Goal: Book appointment/travel/reservation

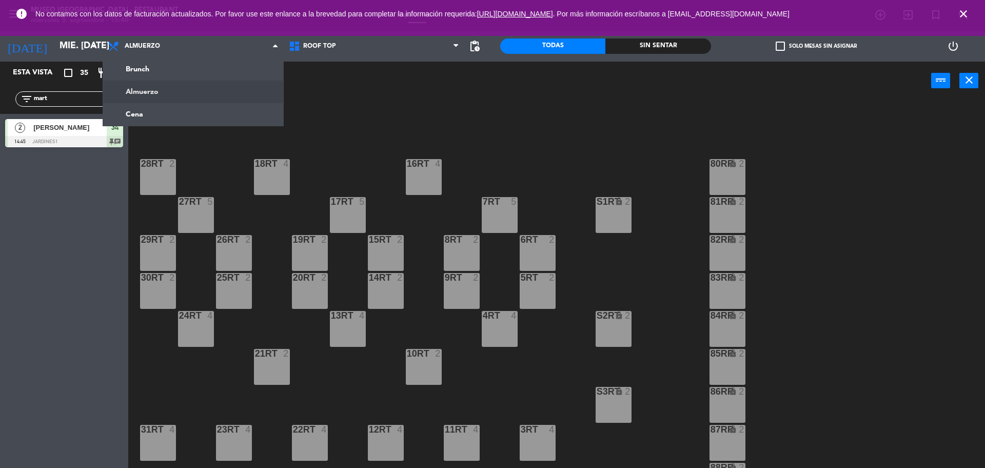
click at [361, 78] on div "power_input close" at bounding box center [529, 81] width 803 height 39
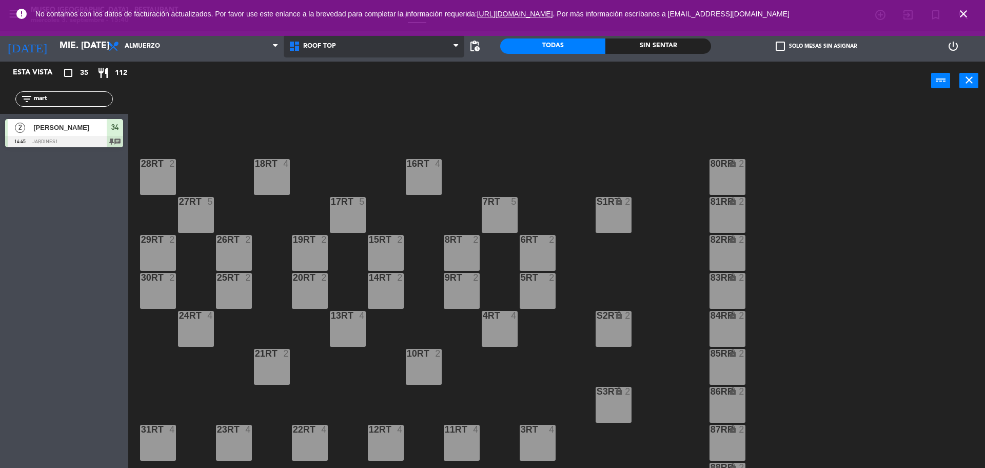
click at [351, 51] on span "Roof Top" at bounding box center [374, 46] width 181 height 23
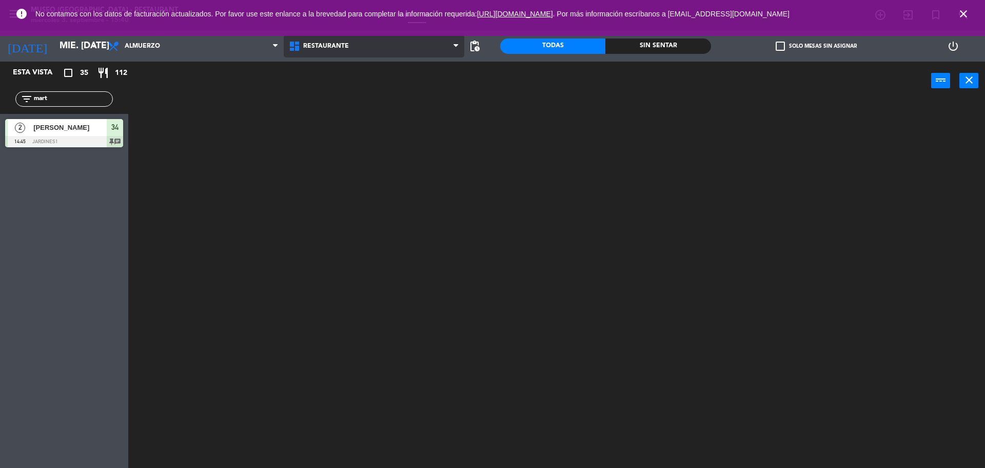
click at [356, 66] on ng-component "menu [GEOGRAPHIC_DATA] - Restaurant miércoles 3. septiembre - 15:40 Mis reserva…" at bounding box center [492, 235] width 985 height 471
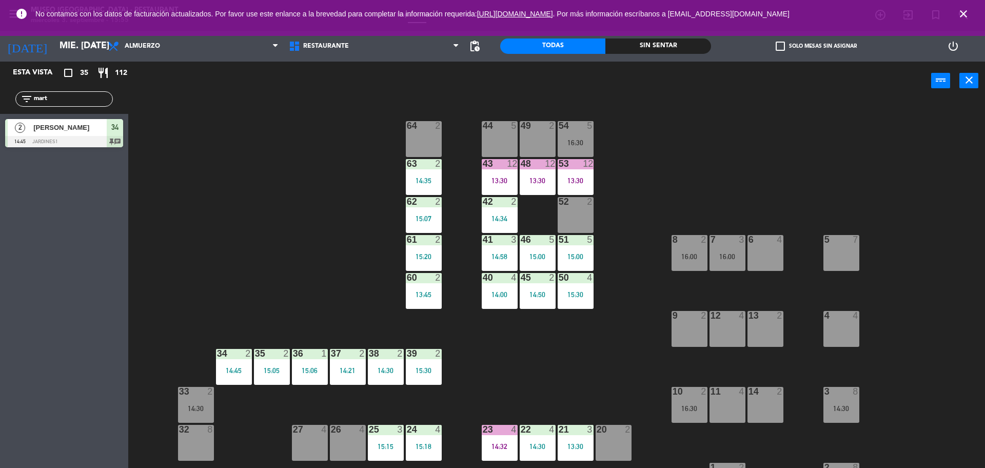
click at [433, 131] on div "64 2" at bounding box center [424, 126] width 36 height 10
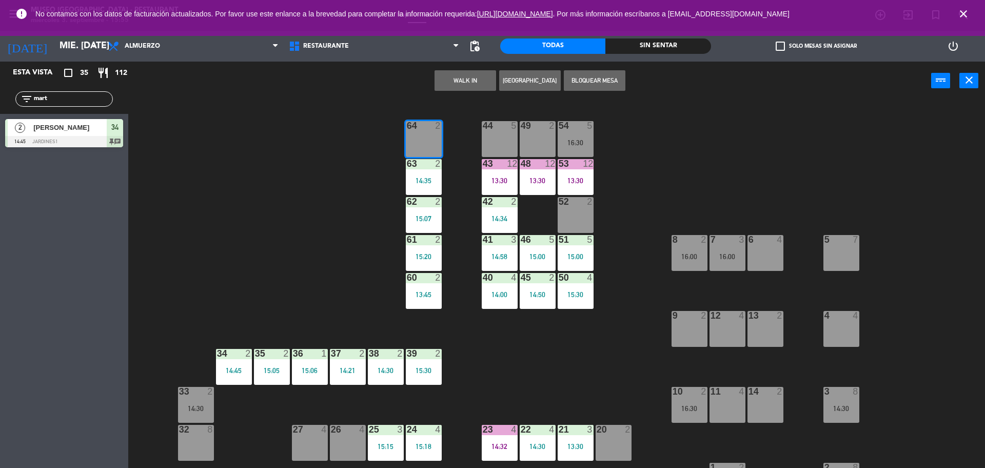
click at [471, 79] on button "WALK IN" at bounding box center [466, 80] width 62 height 21
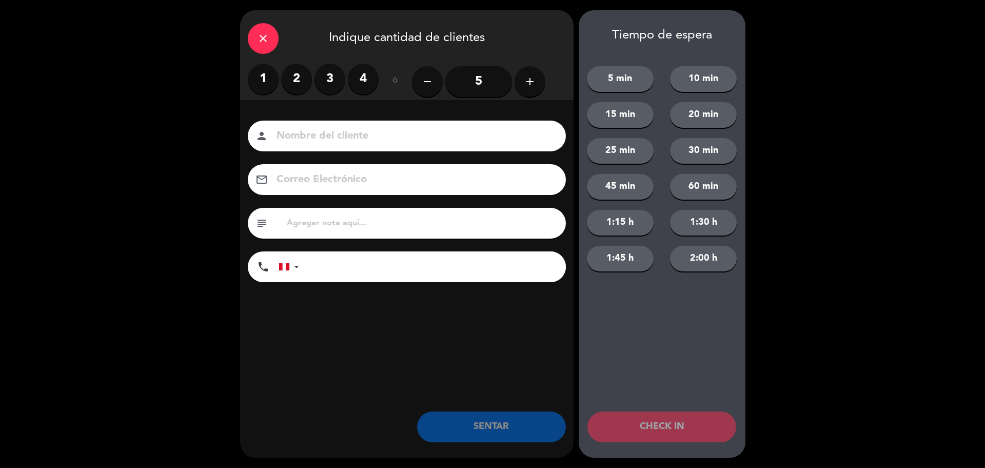
click at [292, 76] on label "2" at bounding box center [296, 79] width 31 height 31
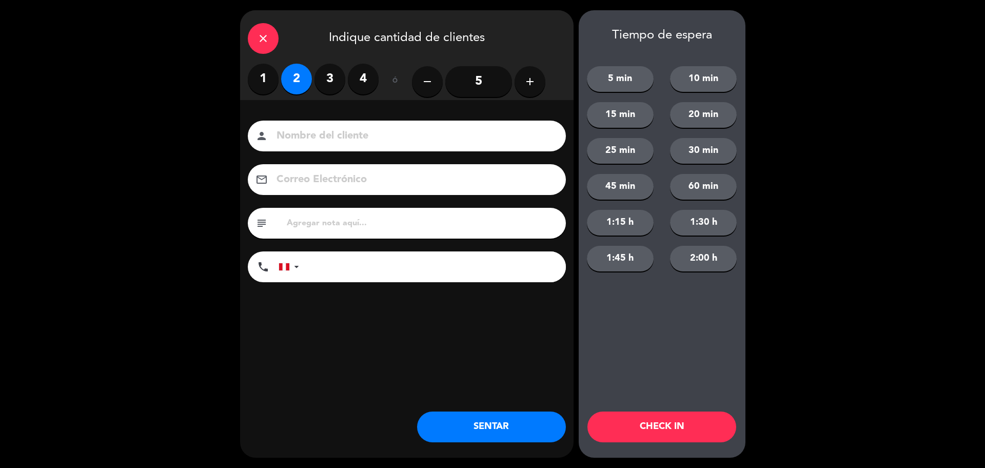
click at [365, 125] on div "person" at bounding box center [407, 136] width 318 height 31
click at [367, 134] on input at bounding box center [414, 136] width 277 height 18
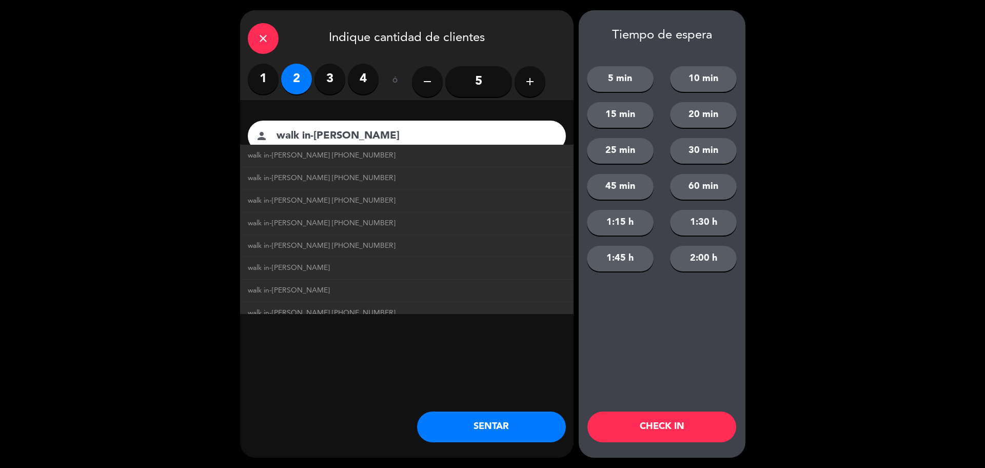
type input "walk in-[PERSON_NAME]"
click at [447, 338] on div "close Indique cantidad de clientes 1 2 3 4 ó remove 5 add Nombre del cliente pe…" at bounding box center [407, 234] width 334 height 448
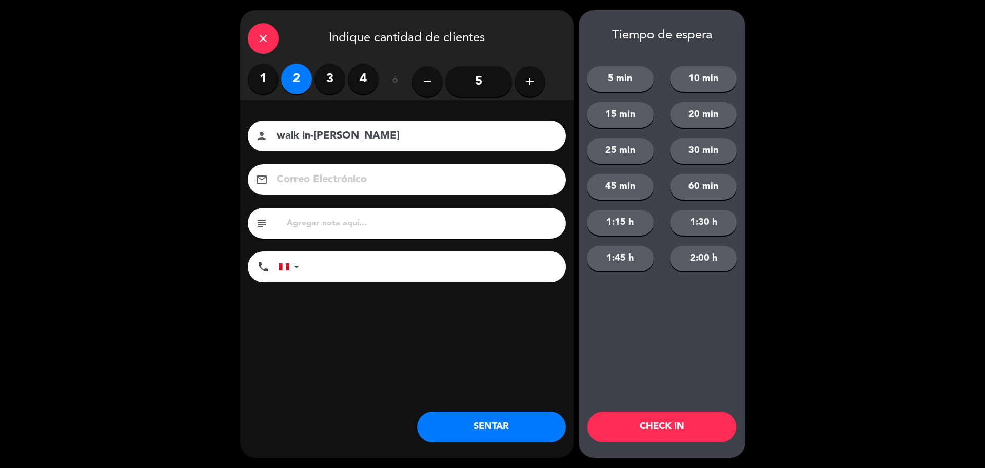
click at [261, 49] on div "close" at bounding box center [263, 38] width 31 height 31
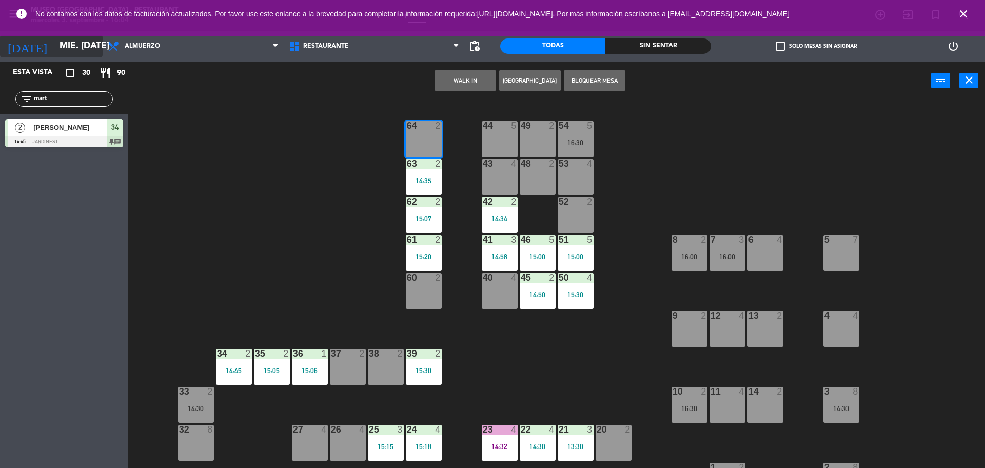
click at [72, 54] on input "mié. [DATE]" at bounding box center [113, 46] width 119 height 21
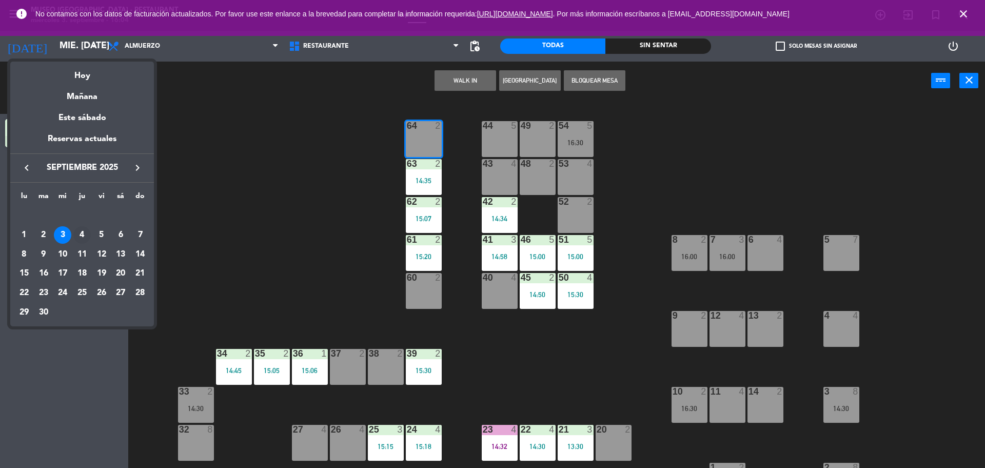
click at [78, 236] on div "4" at bounding box center [81, 234] width 17 height 17
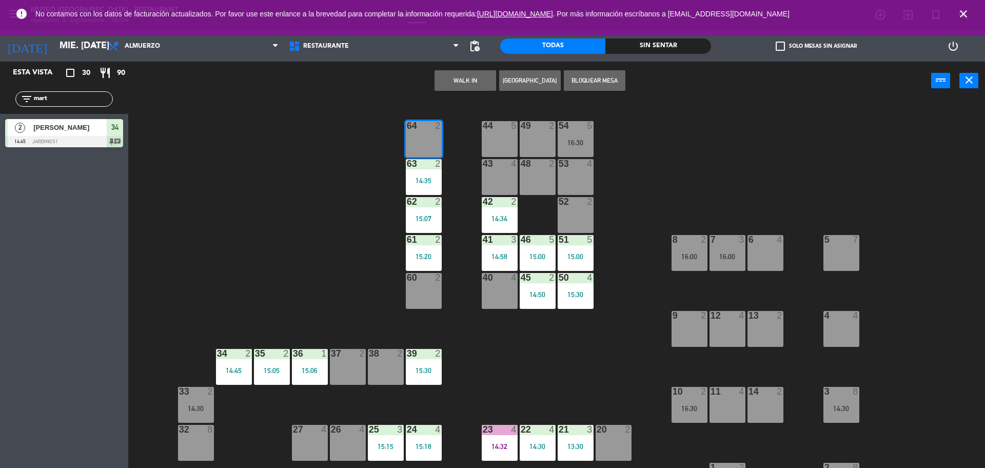
type input "[DEMOGRAPHIC_DATA] [DATE]"
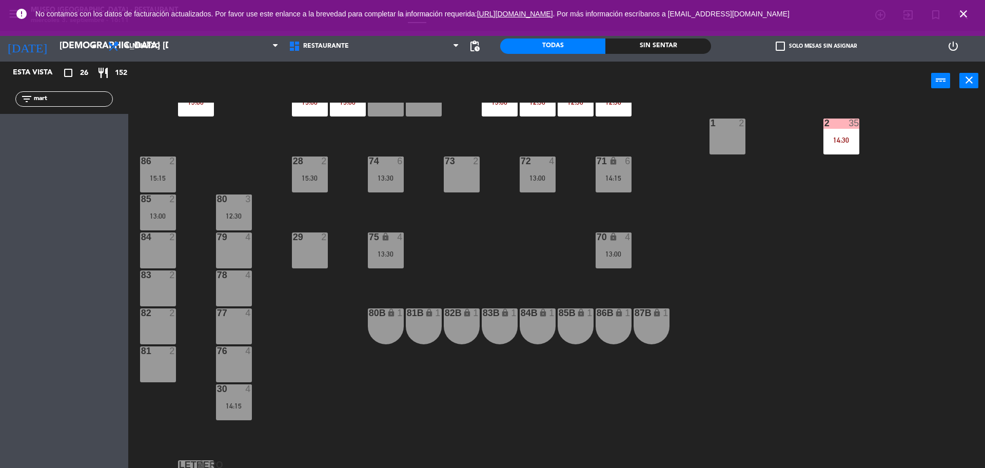
scroll to position [345, 0]
